Goal: Navigation & Orientation: Find specific page/section

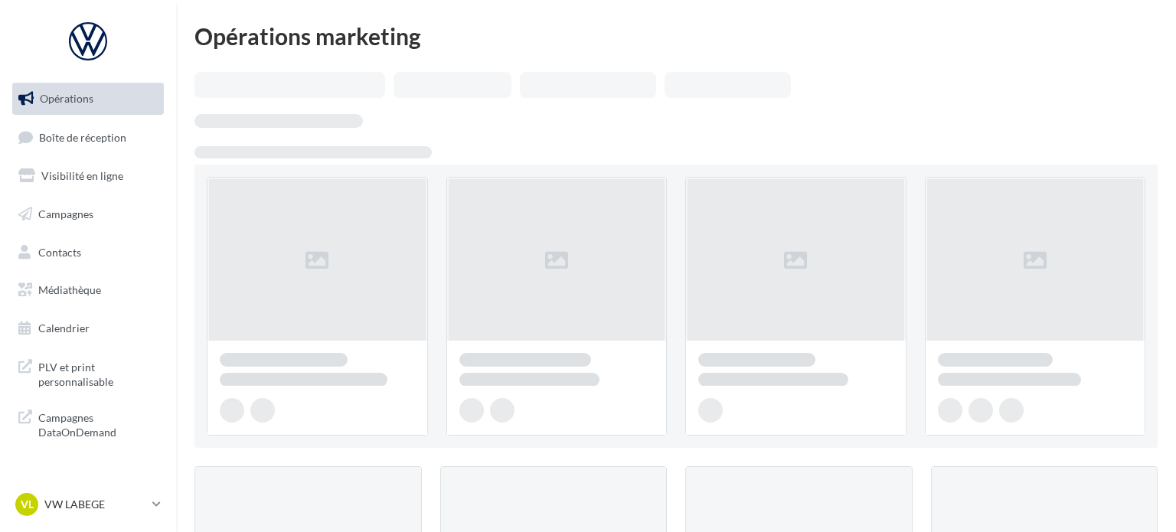
click at [113, 134] on span "Boîte de réception" at bounding box center [82, 136] width 87 height 13
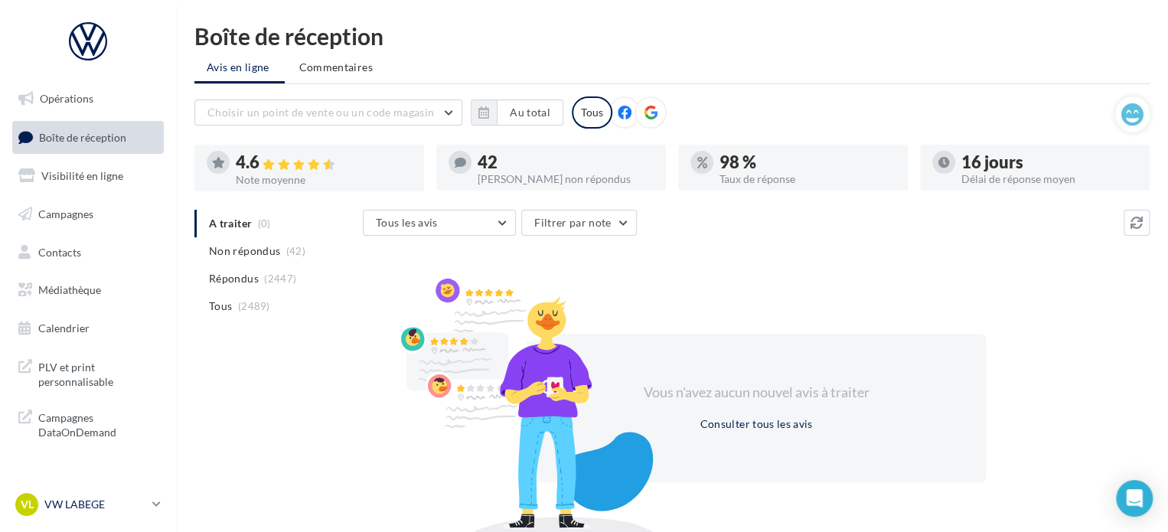
click at [81, 511] on p "VW LABEGE" at bounding box center [95, 504] width 102 height 15
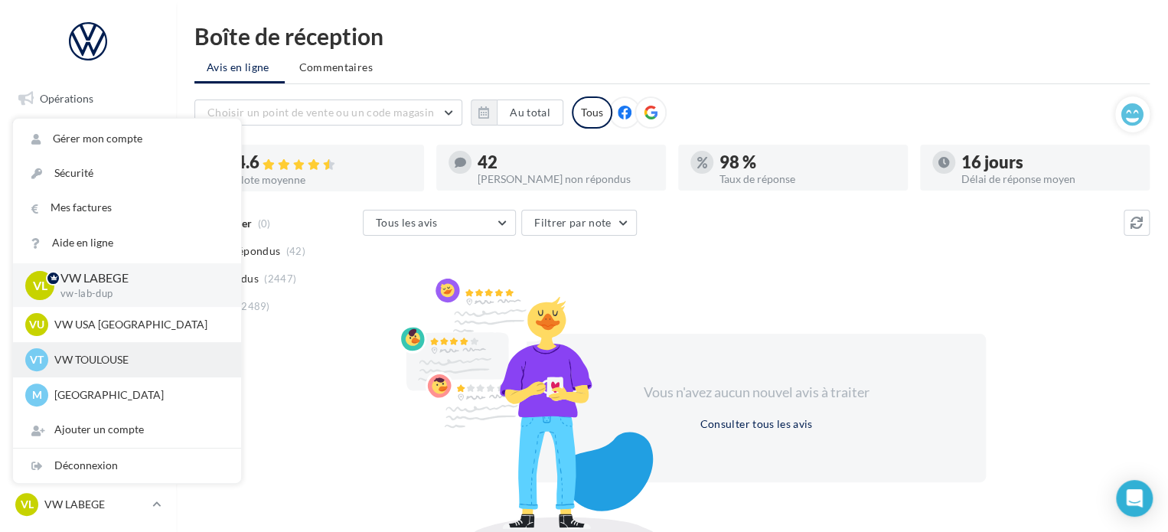
click at [103, 367] on div "VT VW TOULOUSE vw-cap-dup" at bounding box center [127, 359] width 204 height 23
